Goal: Browse casually: Explore the website without a specific task or goal

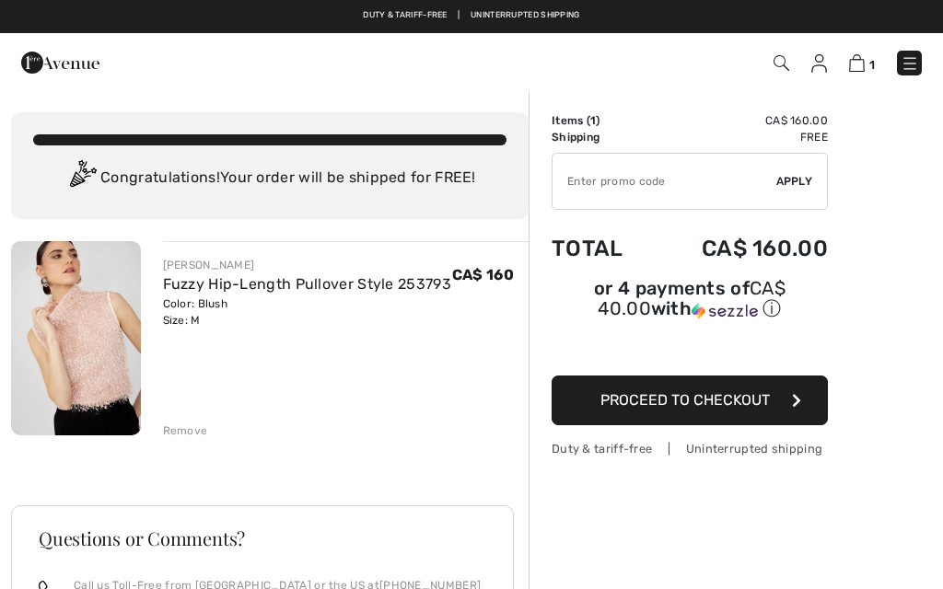
click at [913, 66] on img at bounding box center [910, 63] width 18 height 18
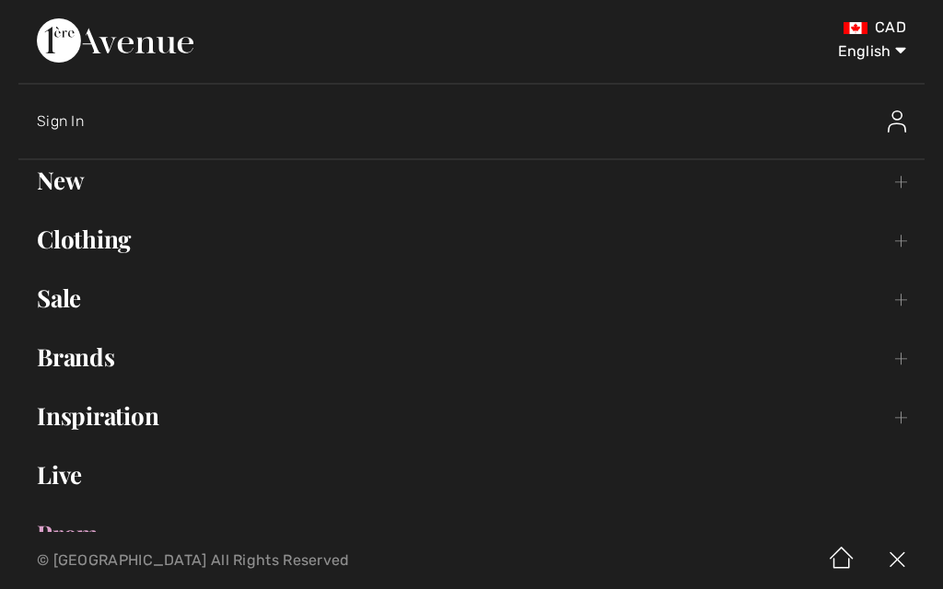
click at [115, 249] on link "Clothing Toggle submenu" at bounding box center [471, 239] width 906 height 41
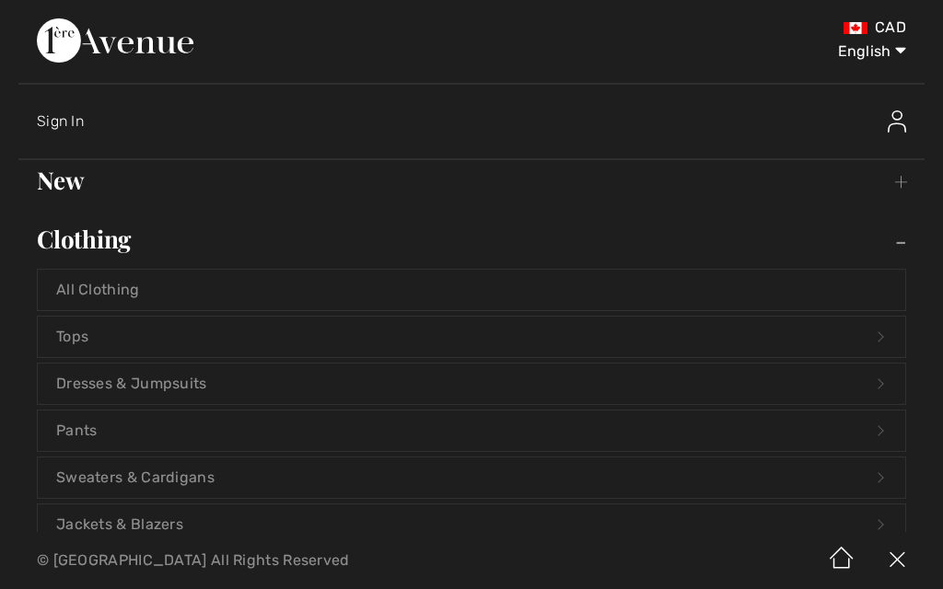
click at [894, 338] on link "Tops Open submenu" at bounding box center [471, 337] width 867 height 41
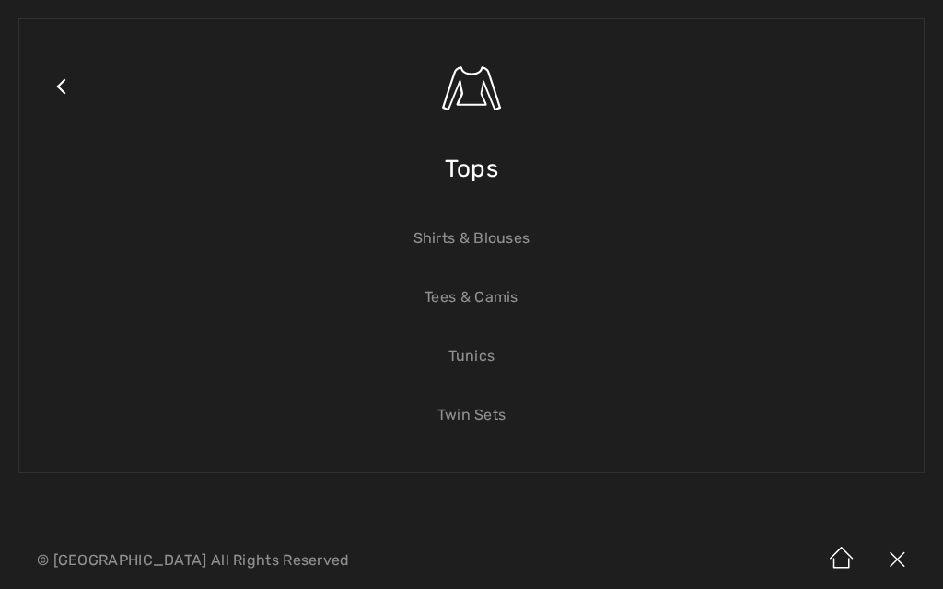
click at [476, 413] on link "Twin Sets" at bounding box center [471, 415] width 867 height 41
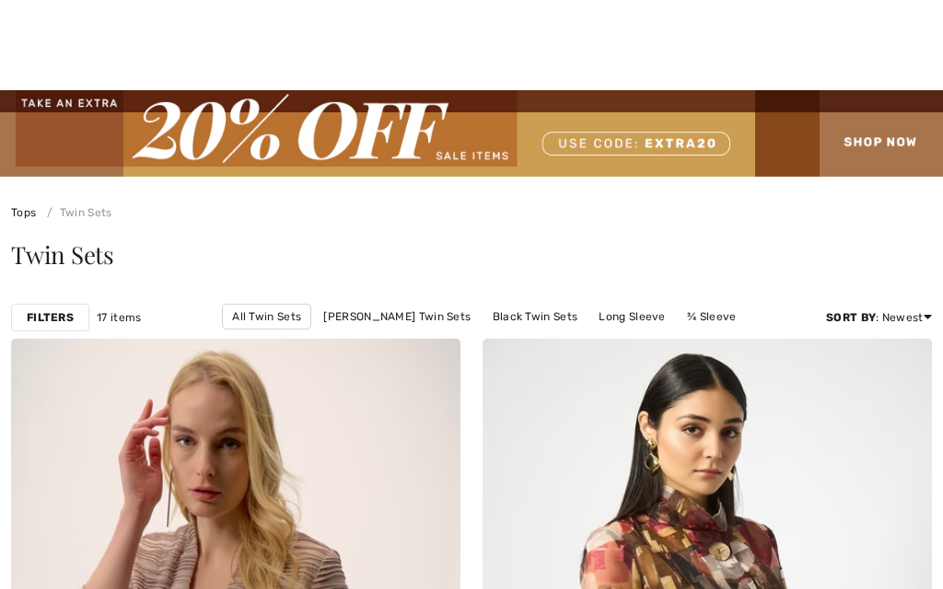
checkbox input "true"
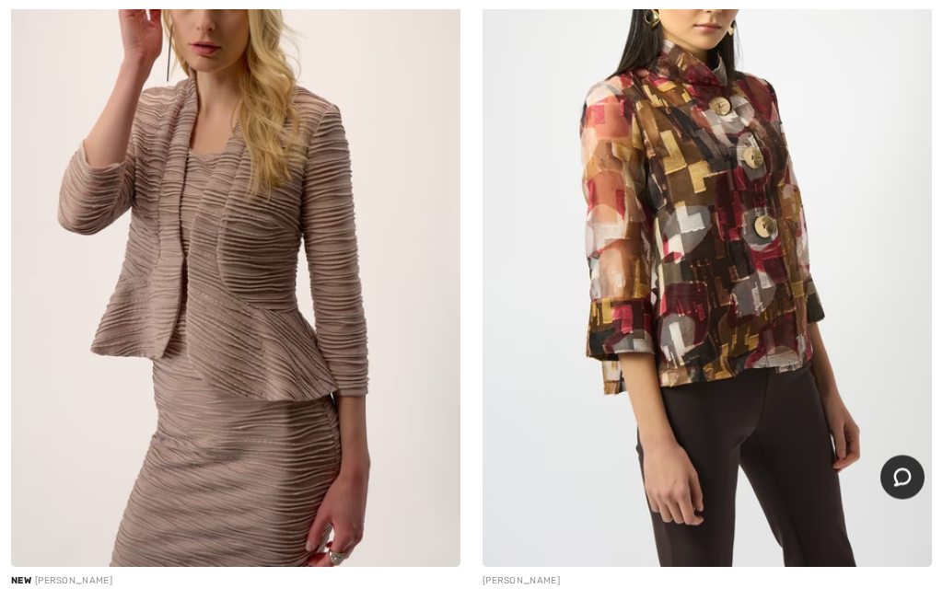
scroll to position [446, 0]
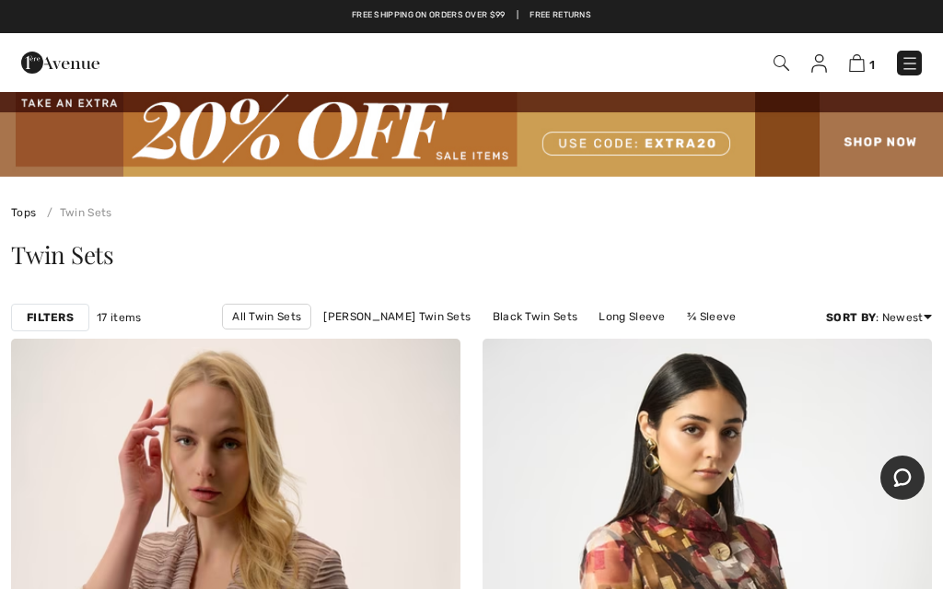
scroll to position [39, 0]
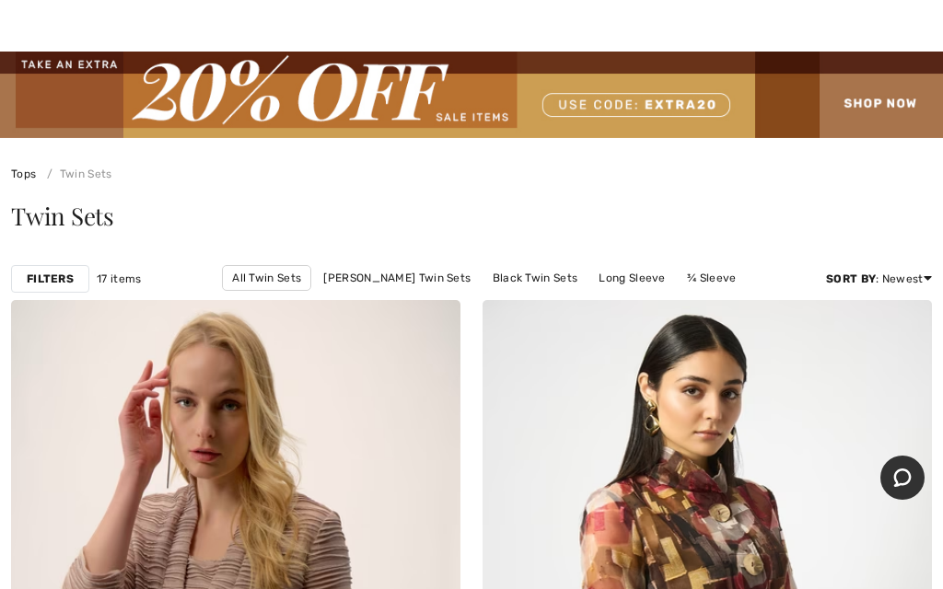
click at [529, 275] on link "Black Twin Sets" at bounding box center [535, 278] width 104 height 24
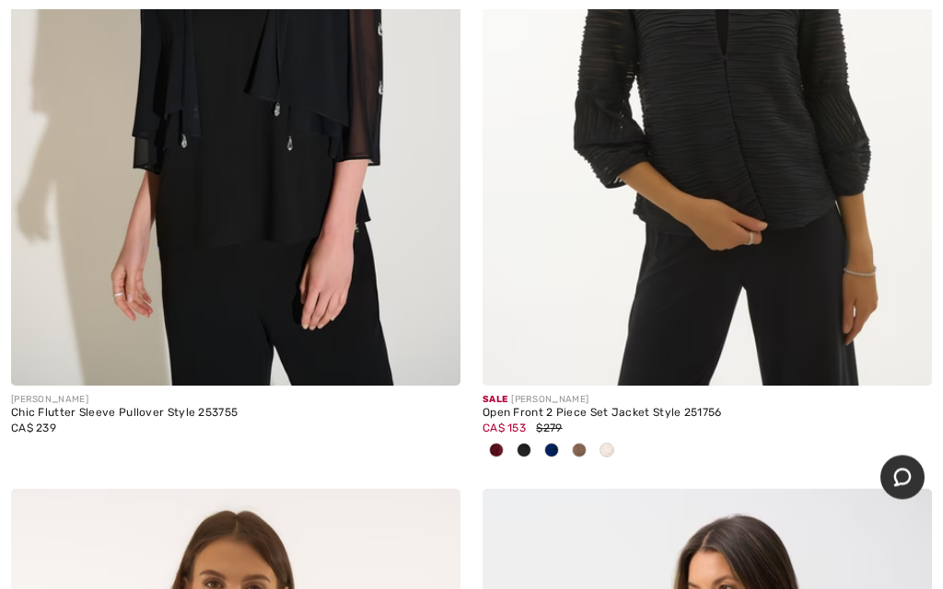
scroll to position [627, 0]
click at [581, 457] on div at bounding box center [579, 451] width 28 height 30
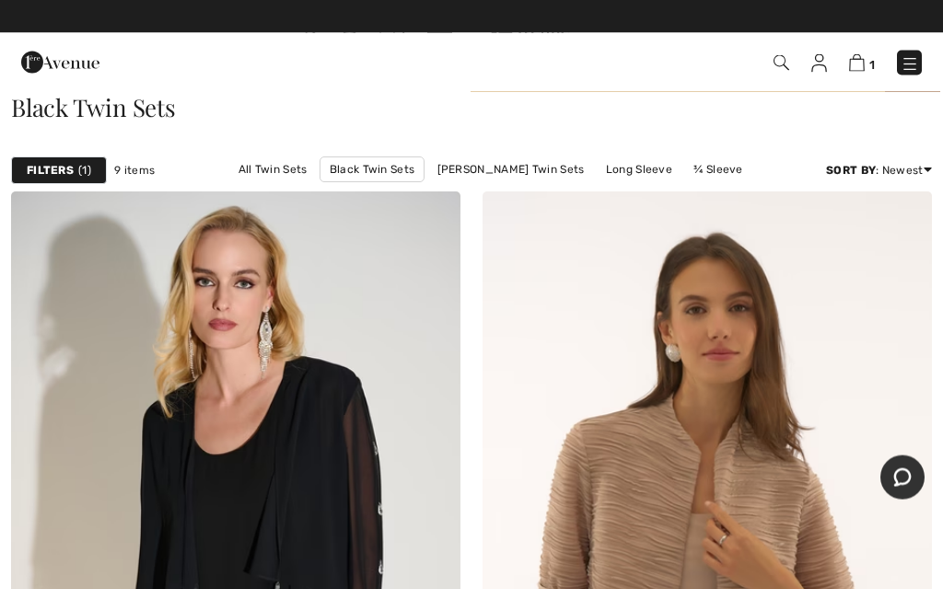
scroll to position [147, 0]
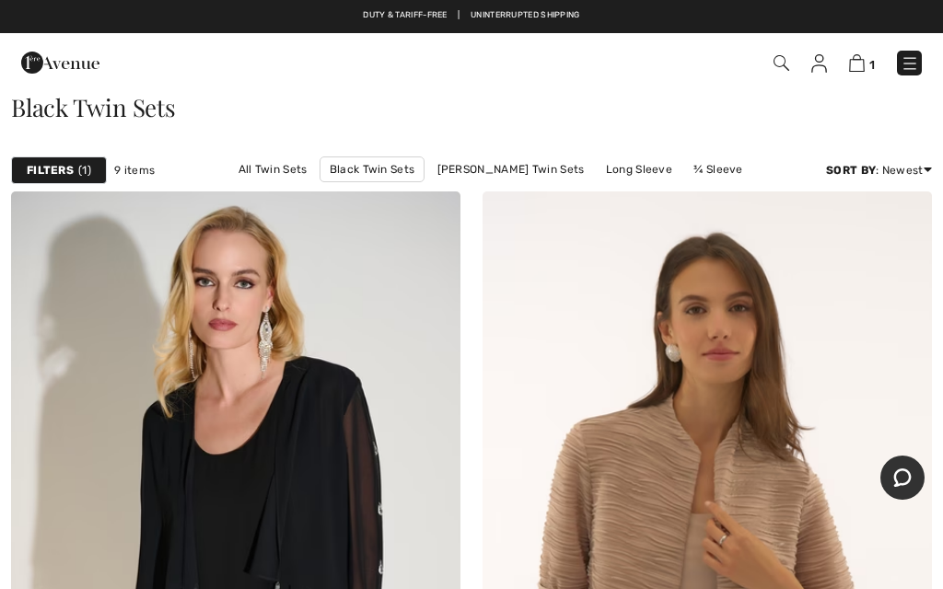
click at [918, 54] on img at bounding box center [910, 63] width 18 height 18
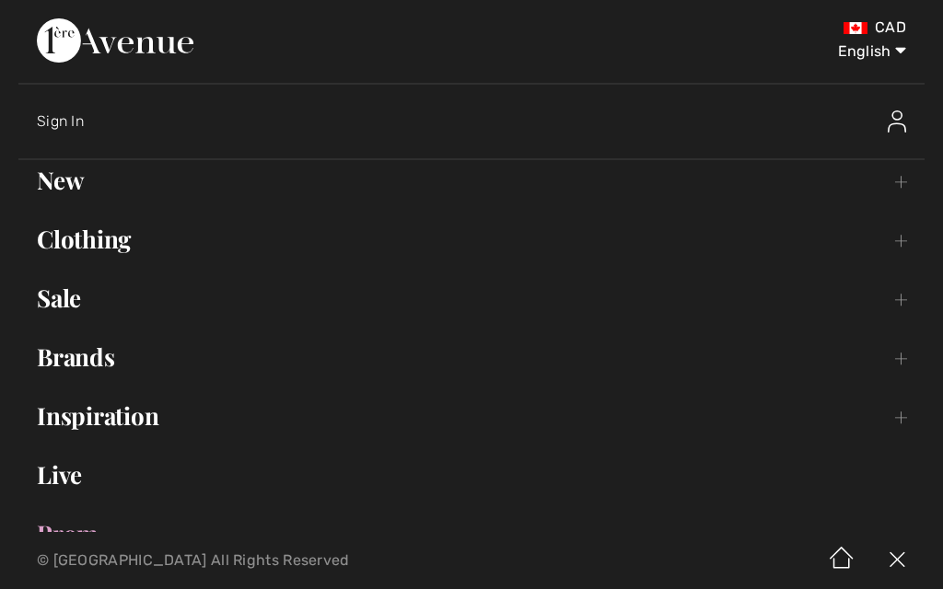
click at [907, 194] on link "New Toggle submenu" at bounding box center [471, 180] width 906 height 41
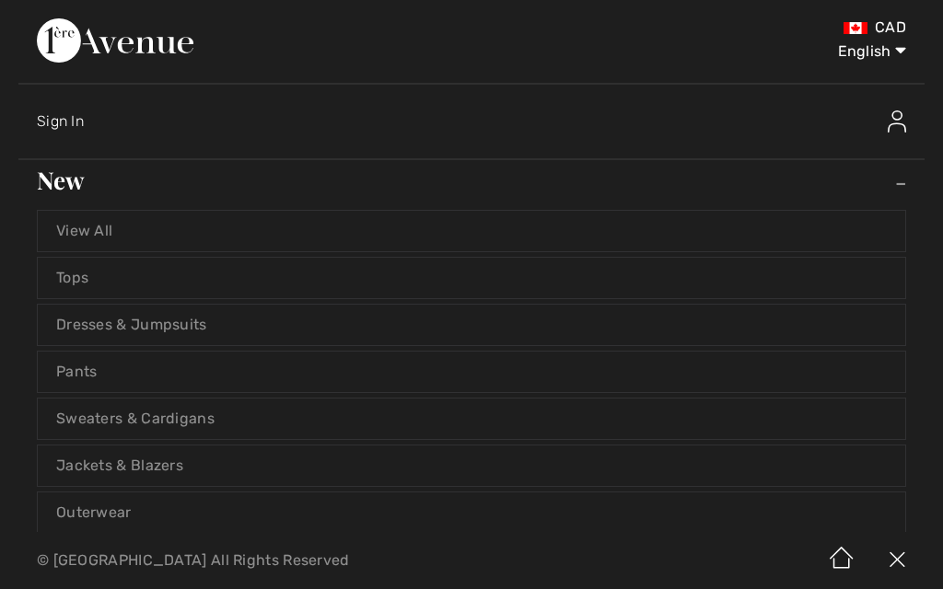
click at [142, 231] on link "View All" at bounding box center [471, 231] width 867 height 41
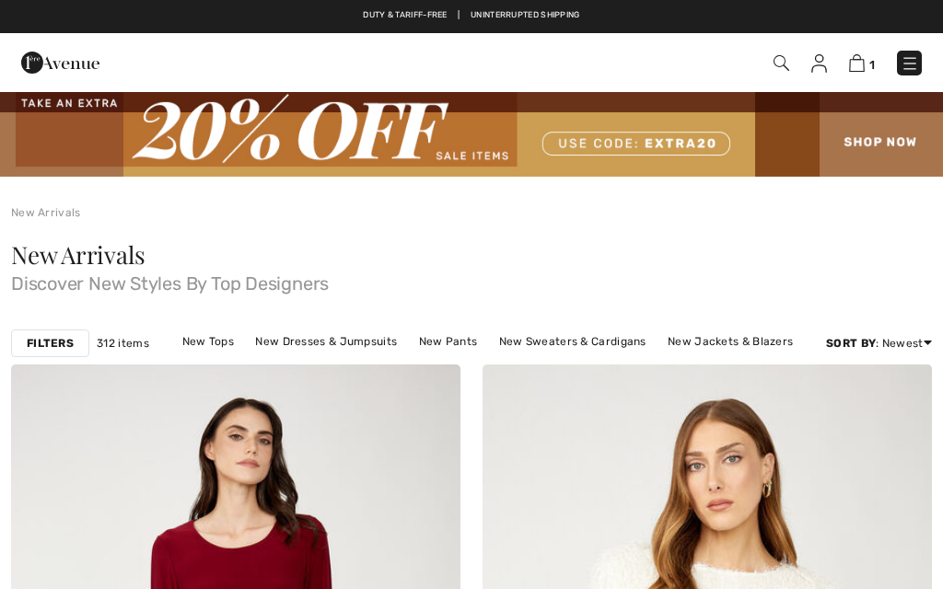
checkbox input "true"
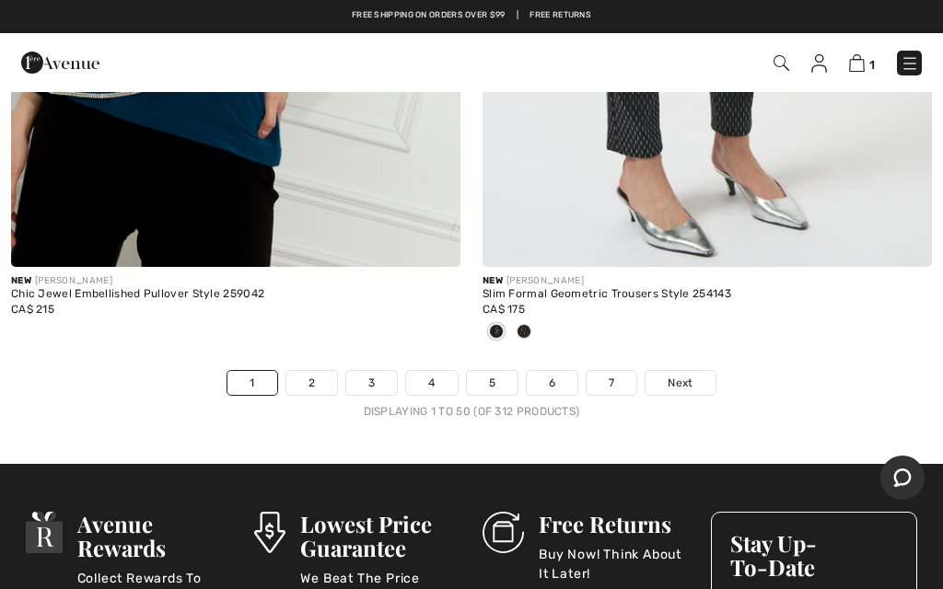
scroll to position [19702, 0]
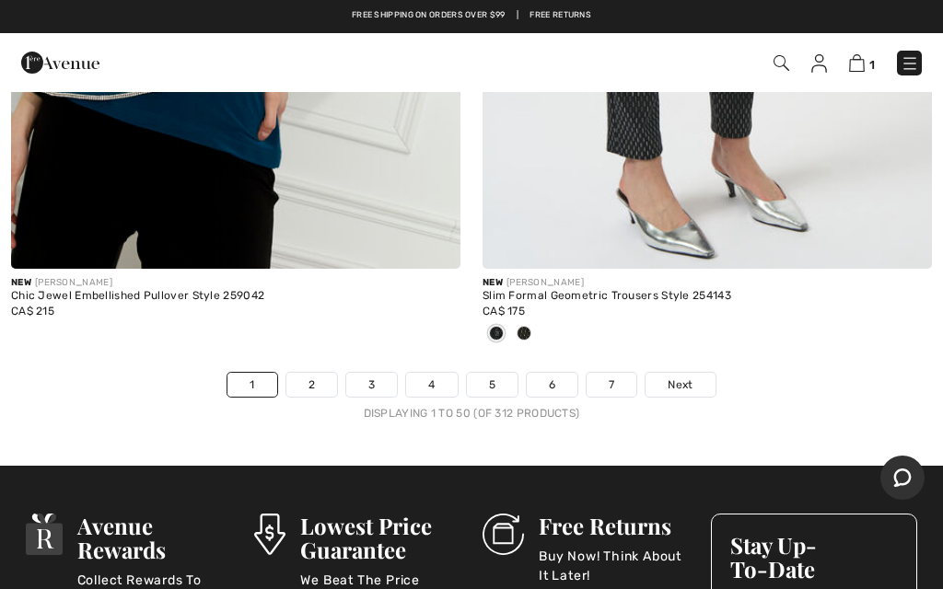
click at [689, 377] on span "Next" at bounding box center [680, 385] width 25 height 17
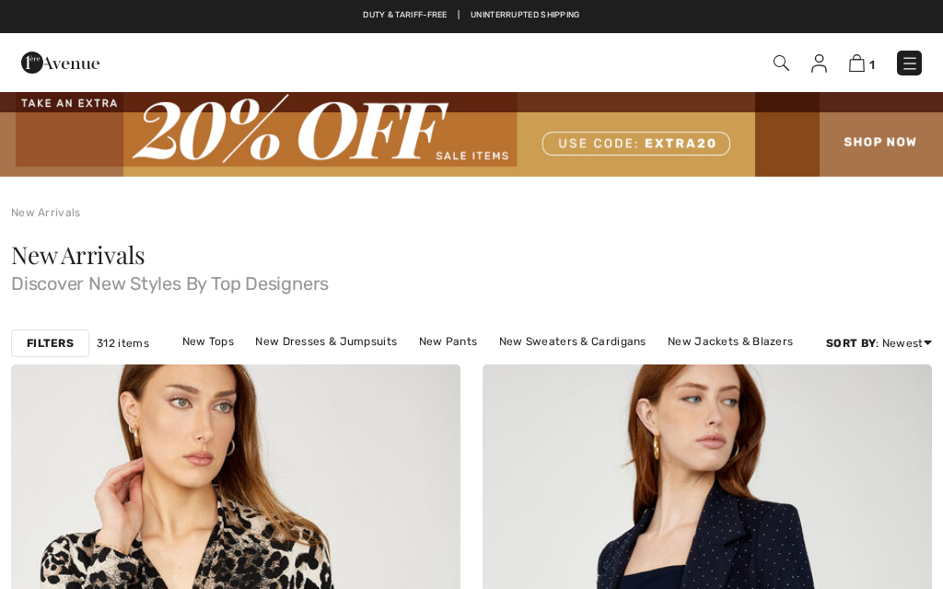
checkbox input "true"
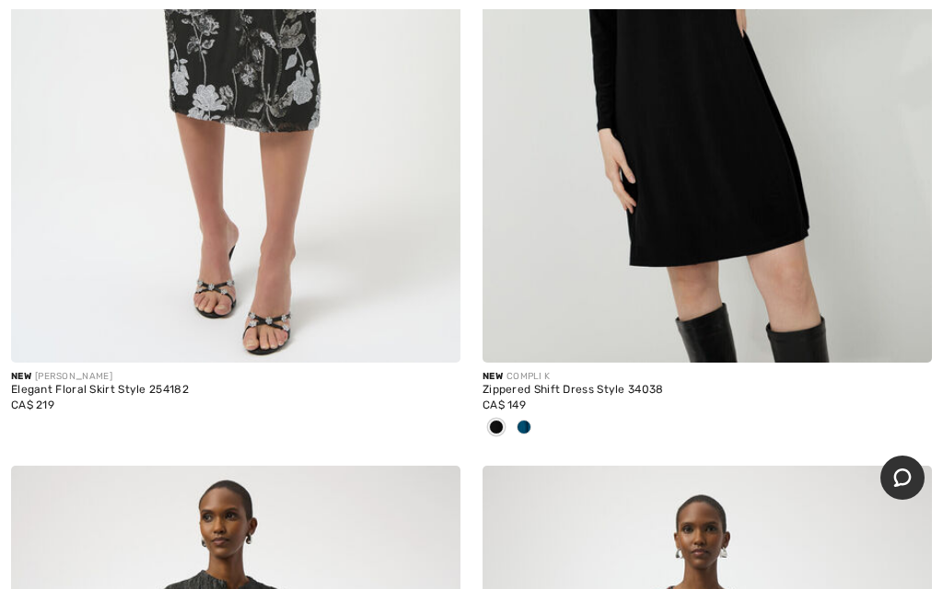
scroll to position [15765, 0]
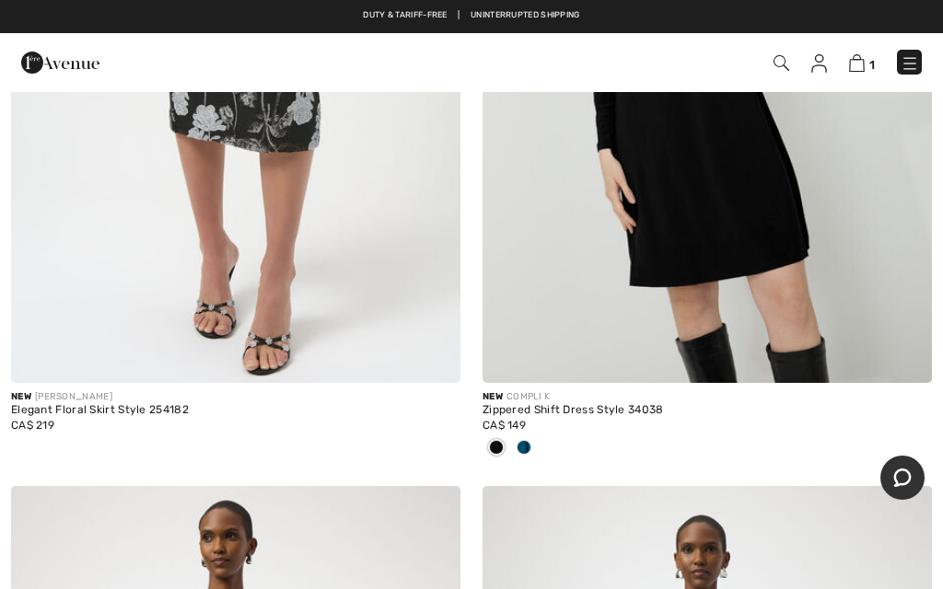
click at [524, 447] on div at bounding box center [524, 449] width 28 height 30
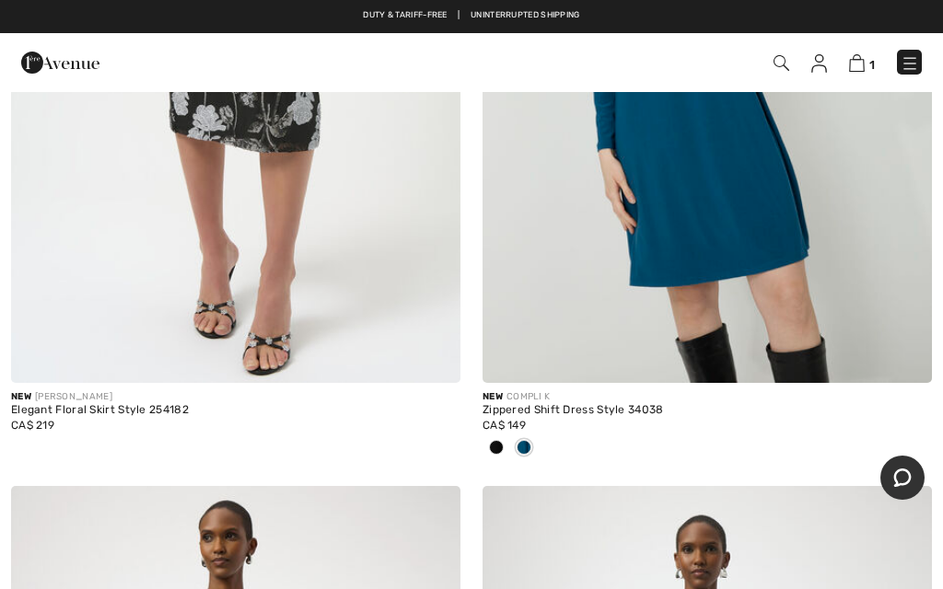
click at [527, 440] on span at bounding box center [524, 447] width 15 height 15
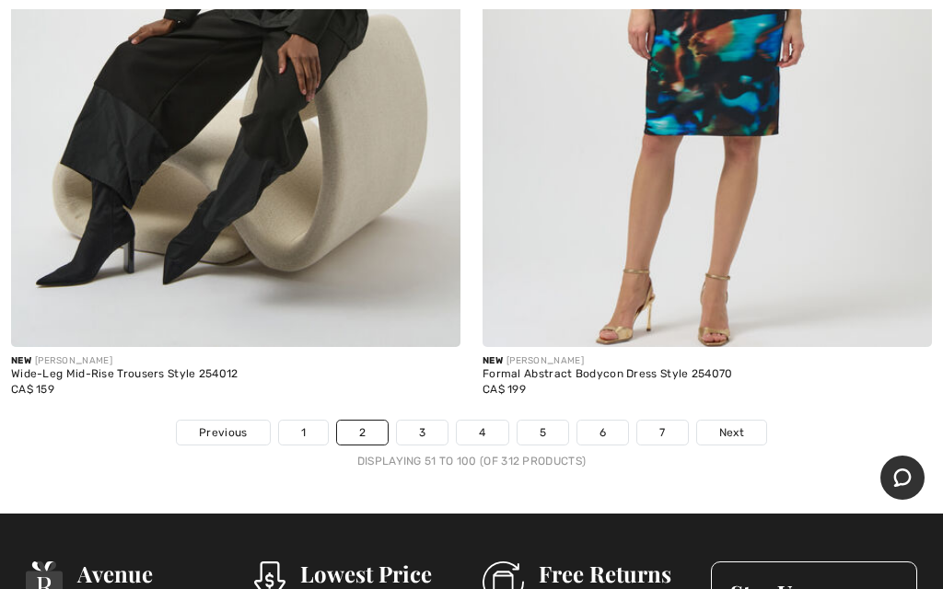
scroll to position [19749, 0]
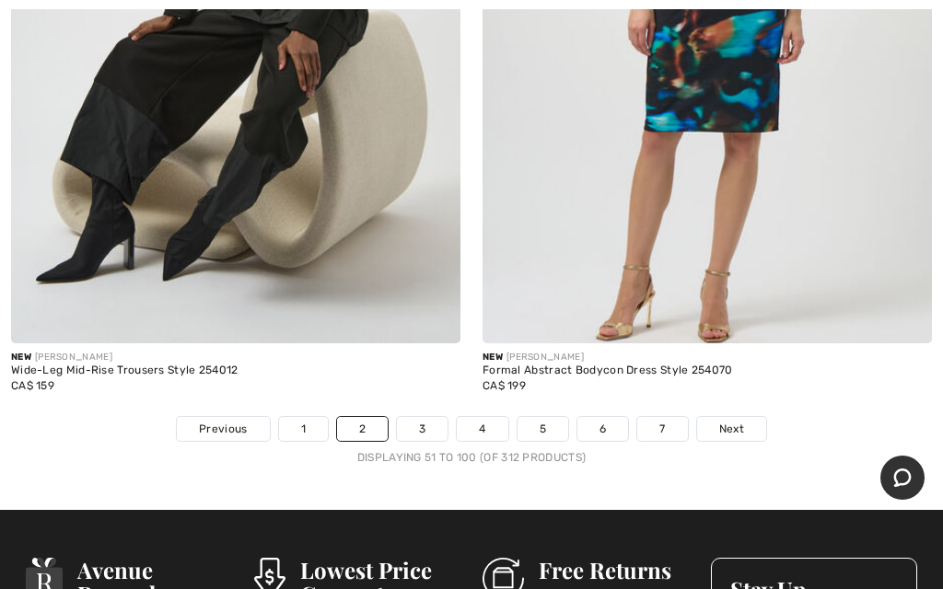
click at [743, 421] on span "Next" at bounding box center [731, 429] width 25 height 17
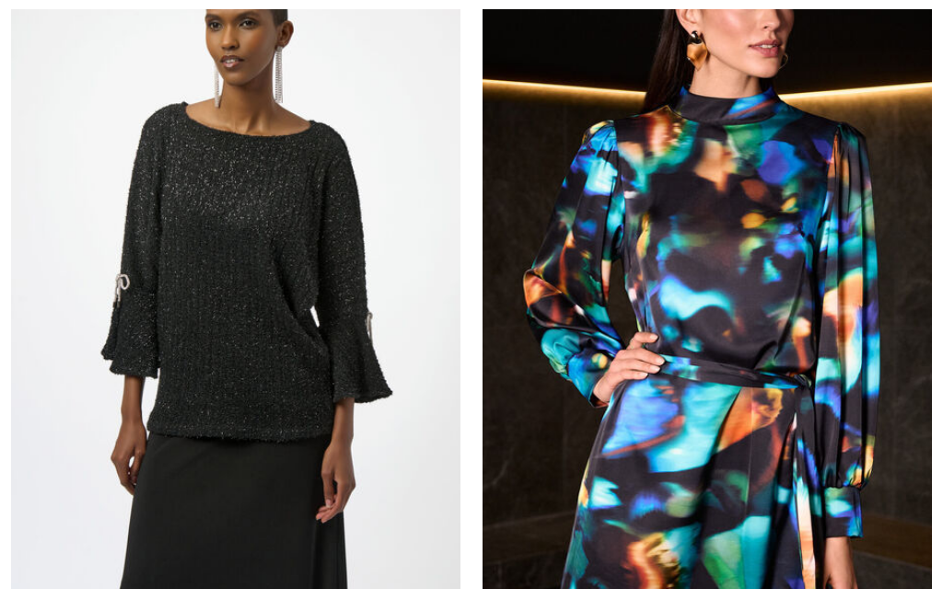
checkbox input "true"
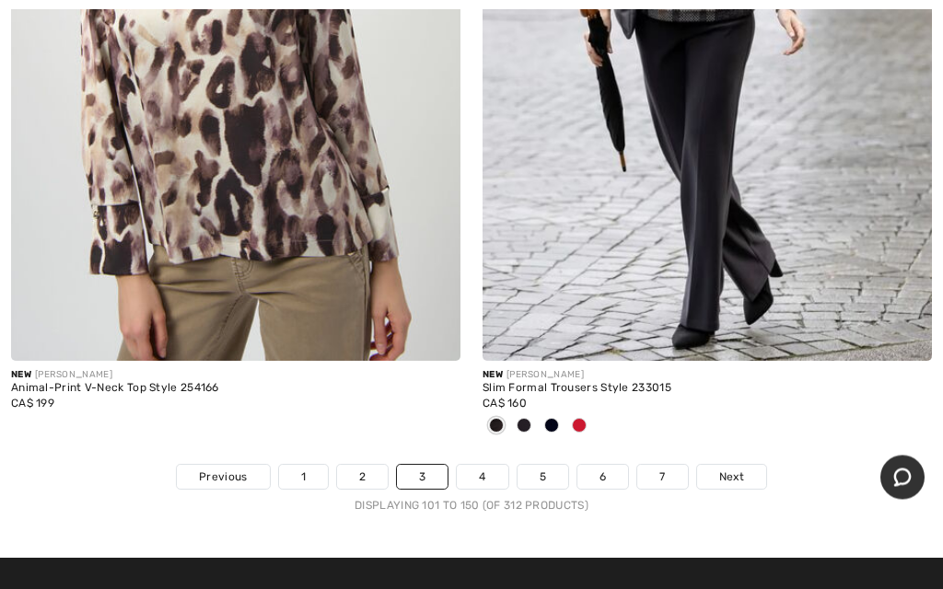
scroll to position [19580, 0]
click at [750, 465] on link "Next" at bounding box center [731, 477] width 69 height 24
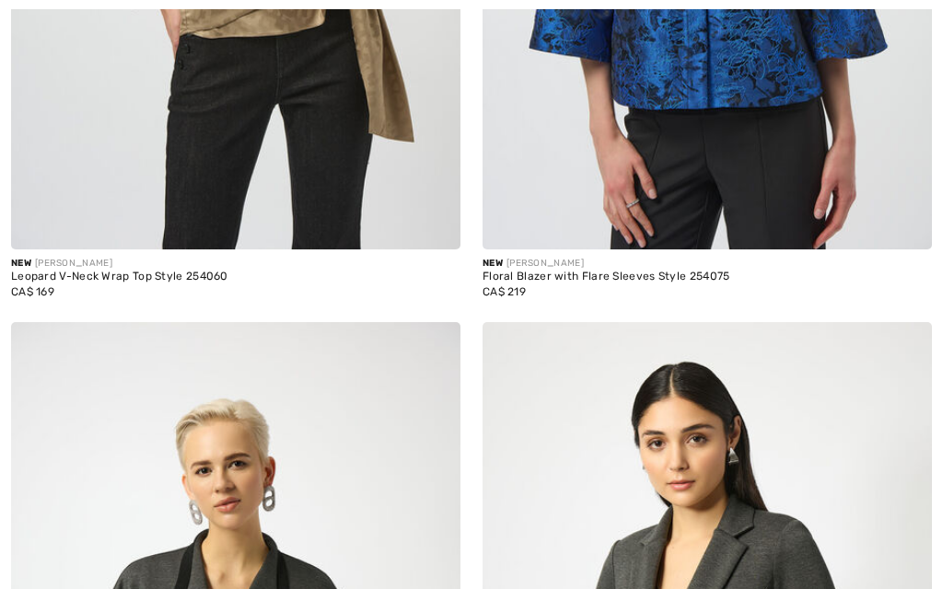
checkbox input "true"
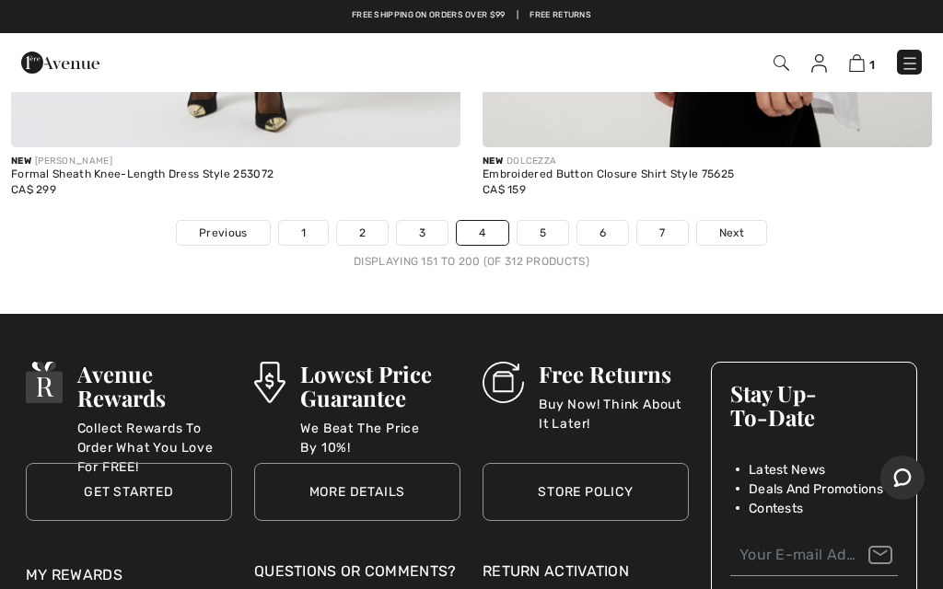
scroll to position [19653, 0]
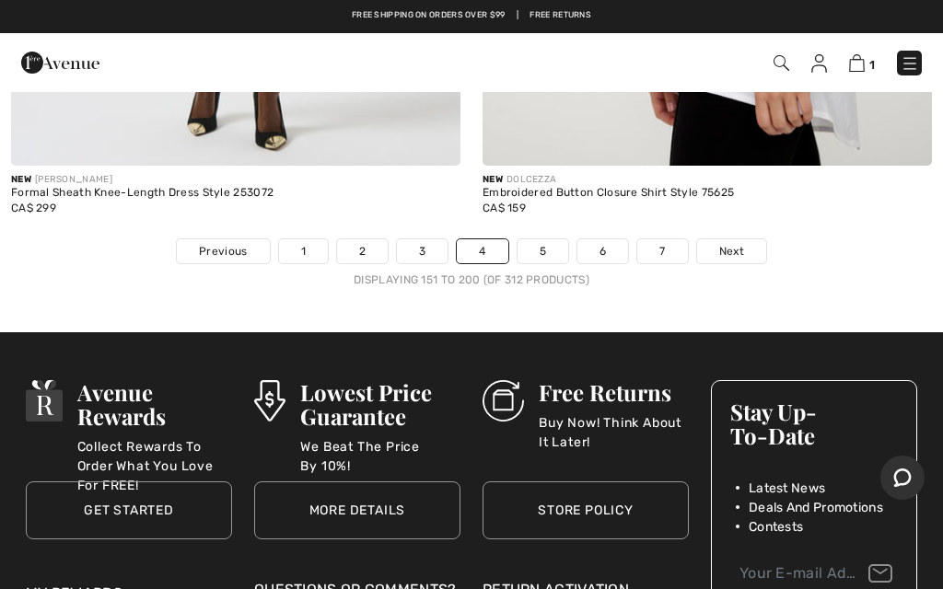
click at [730, 243] on span "Next" at bounding box center [731, 251] width 25 height 17
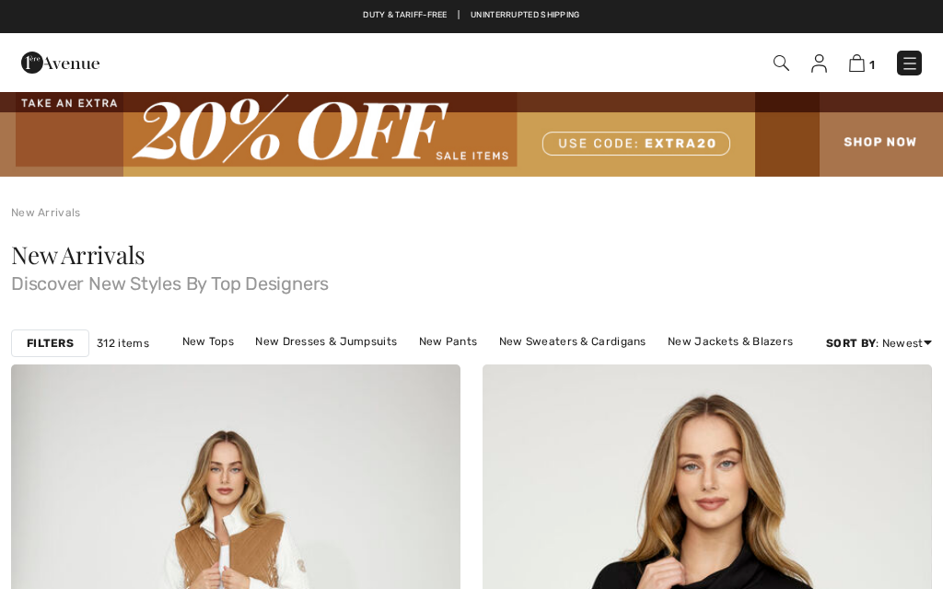
checkbox input "true"
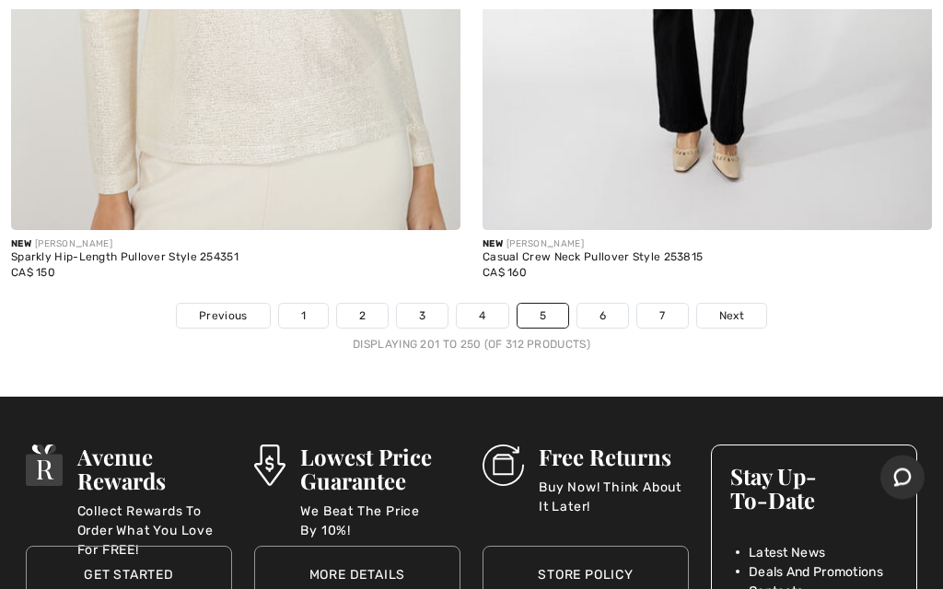
scroll to position [19498, 0]
click at [738, 308] on span "Next" at bounding box center [731, 316] width 25 height 17
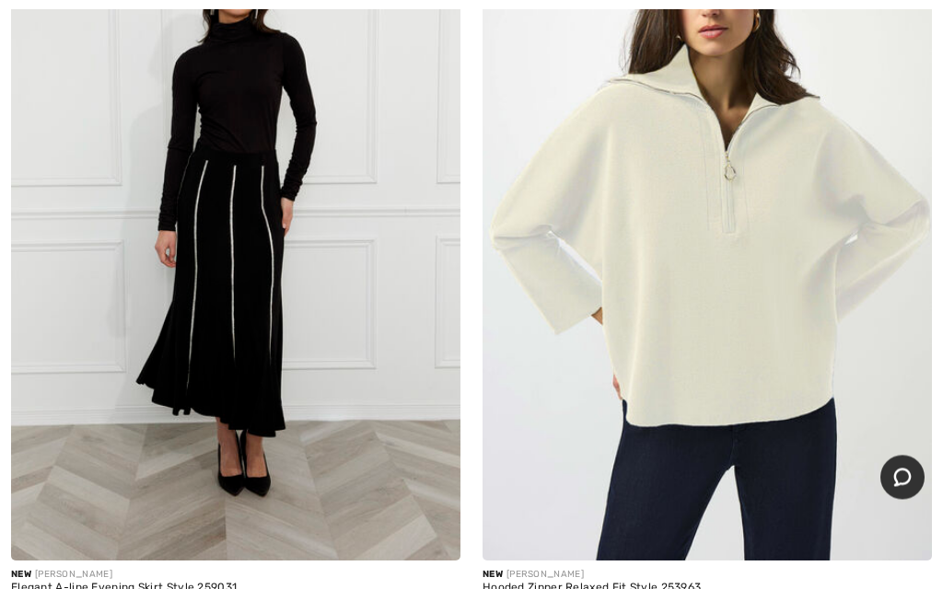
scroll to position [4241, 0]
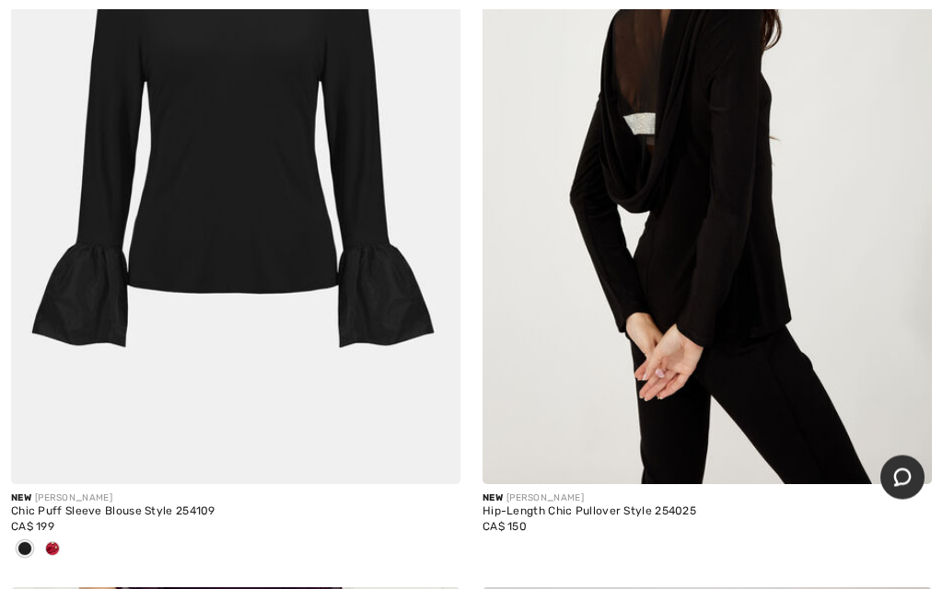
scroll to position [7515, 0]
click at [46, 545] on span at bounding box center [52, 548] width 15 height 15
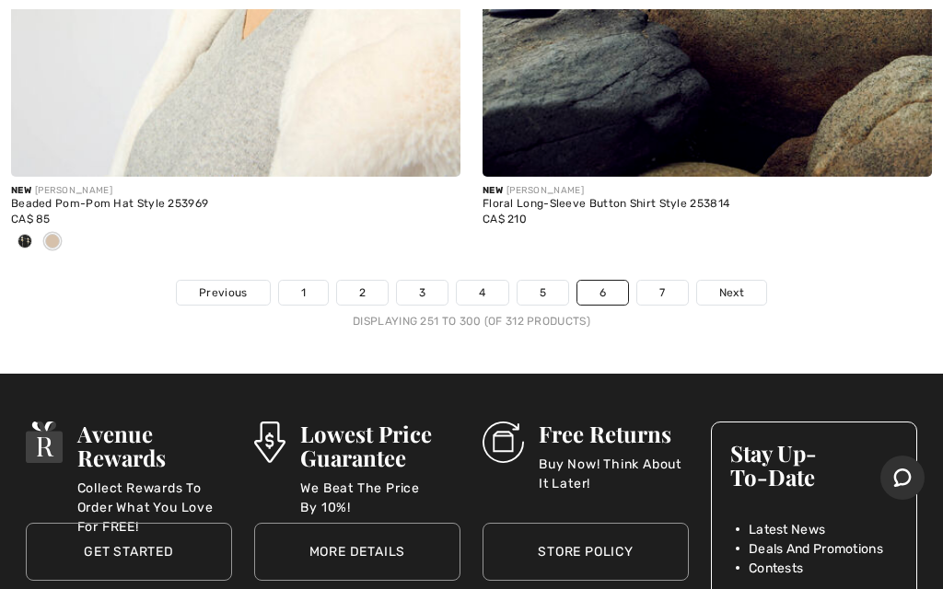
scroll to position [19935, 0]
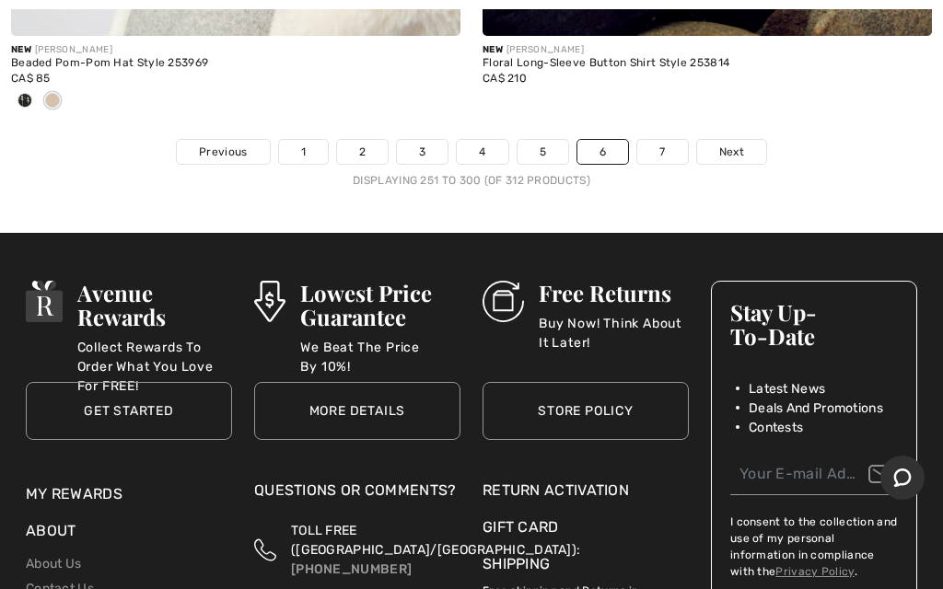
click at [720, 144] on span "Next" at bounding box center [731, 152] width 25 height 17
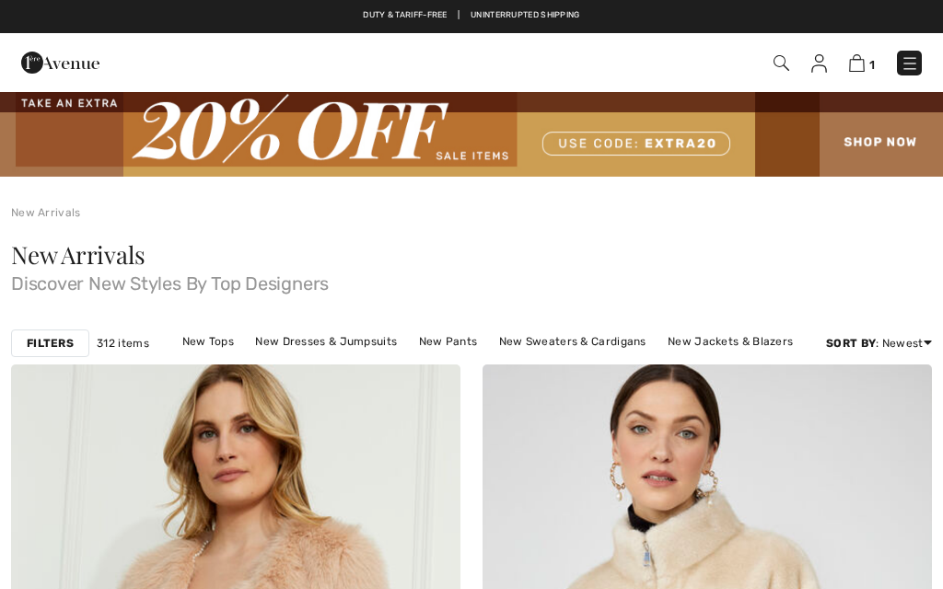
checkbox input "true"
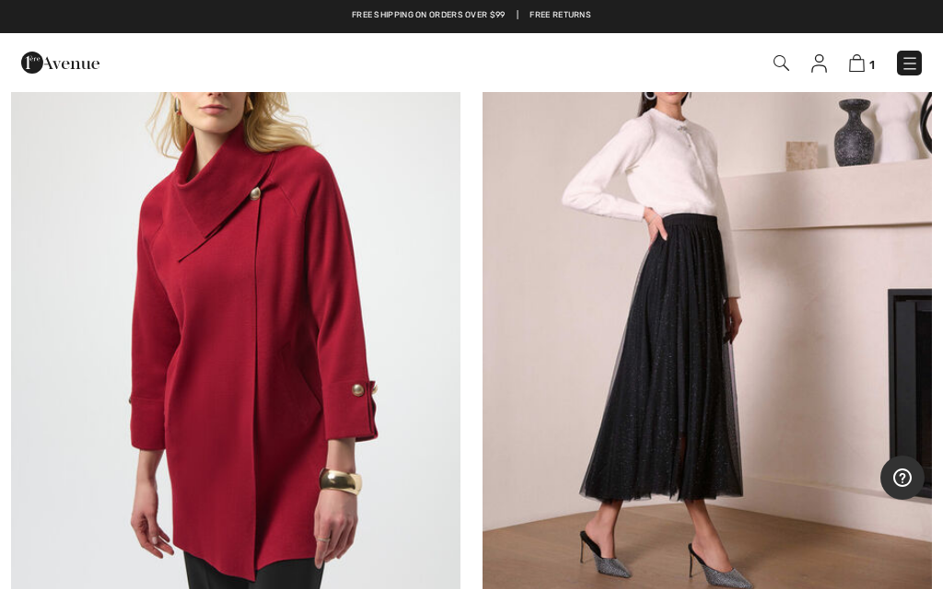
scroll to position [5811, 0]
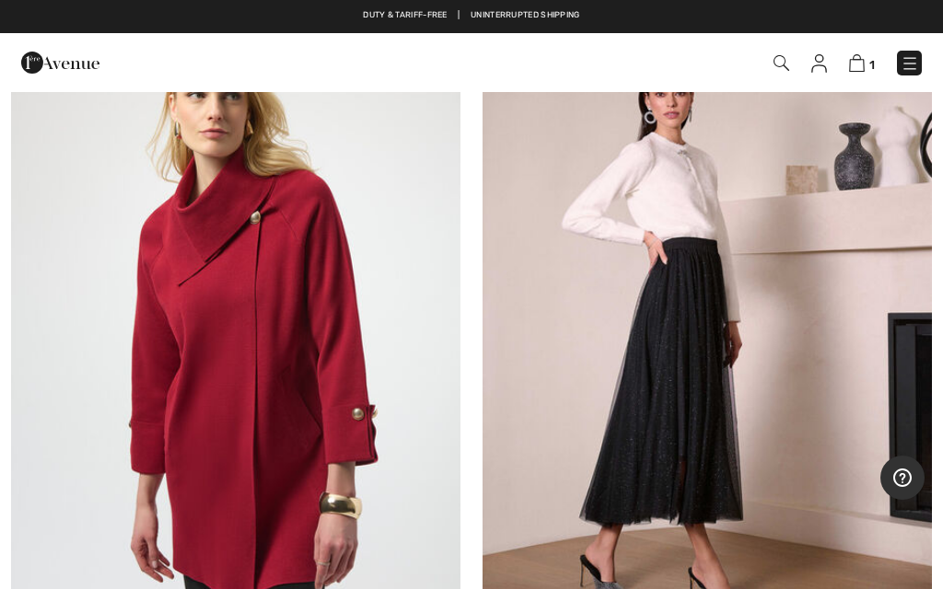
click at [835, 373] on img at bounding box center [706, 328] width 449 height 674
